Goal: Task Accomplishment & Management: Manage account settings

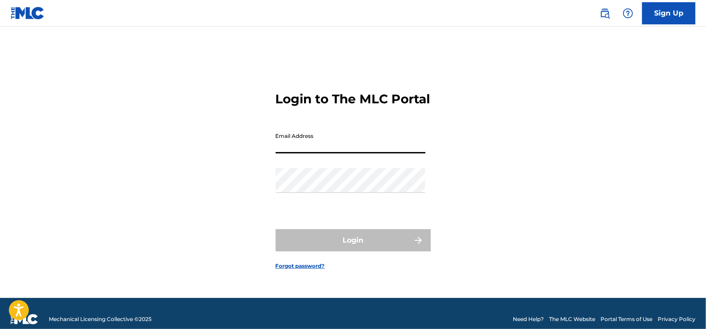
click at [337, 151] on input "Email Address" at bounding box center [350, 140] width 150 height 25
type input "[EMAIL_ADDRESS][DOMAIN_NAME]"
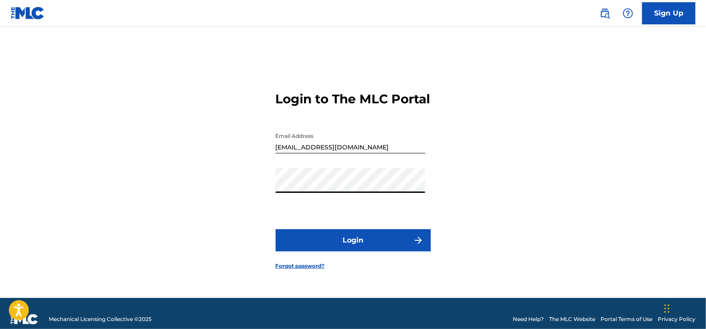
click at [346, 251] on button "Login" at bounding box center [352, 240] width 155 height 22
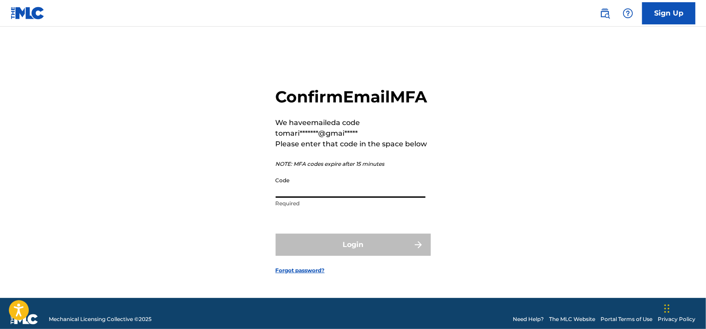
paste input "446788"
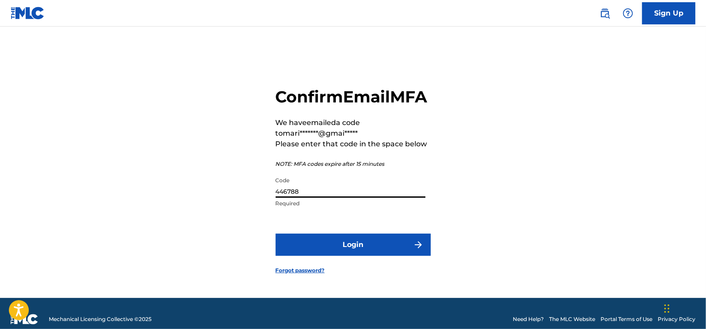
type input "446788"
click at [321, 267] on form "Confirm Email MFA We have emailed a code to mari*******@gmai***** Please enter …" at bounding box center [352, 173] width 155 height 249
click at [323, 256] on button "Login" at bounding box center [352, 244] width 155 height 22
